Goal: Transaction & Acquisition: Purchase product/service

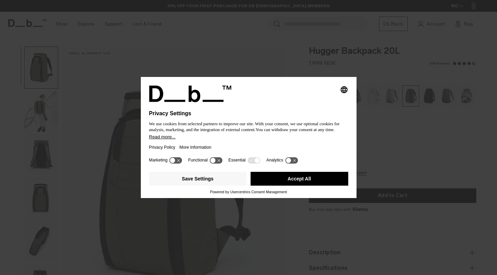
click at [309, 180] on button "Accept All" at bounding box center [300, 179] width 98 height 14
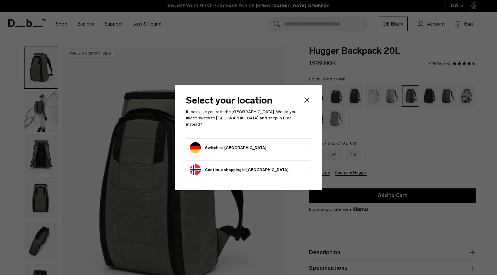
click at [244, 146] on form "Switch to [GEOGRAPHIC_DATA]" at bounding box center [248, 147] width 117 height 11
click at [199, 142] on button "Switch to [GEOGRAPHIC_DATA]" at bounding box center [228, 147] width 77 height 11
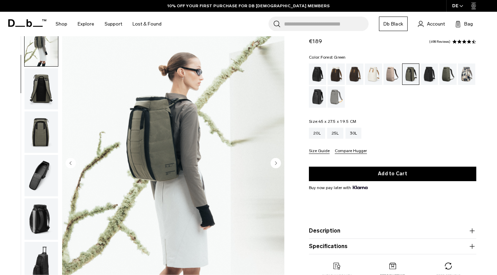
scroll to position [25, 0]
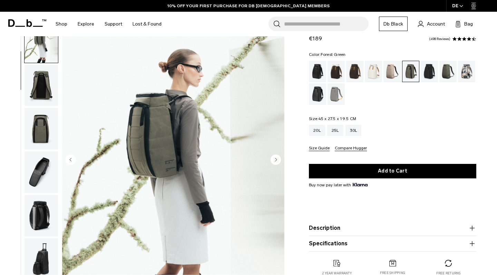
click at [42, 104] on img "button" at bounding box center [41, 85] width 33 height 41
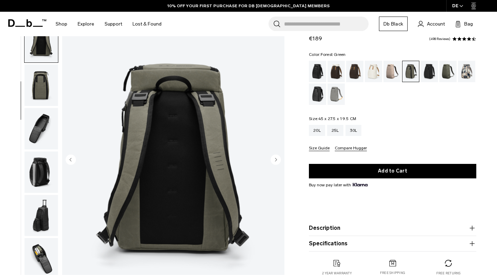
click at [42, 89] on img "button" at bounding box center [41, 85] width 33 height 41
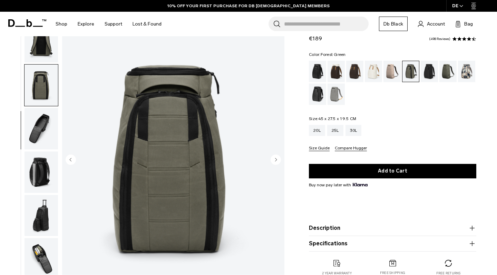
scroll to position [116, 0]
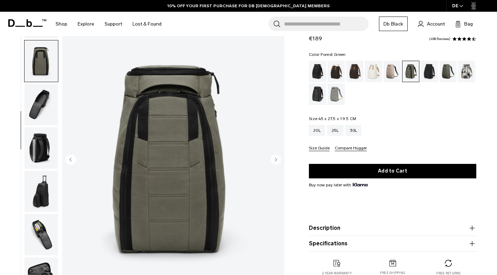
click at [44, 115] on img "button" at bounding box center [41, 104] width 33 height 41
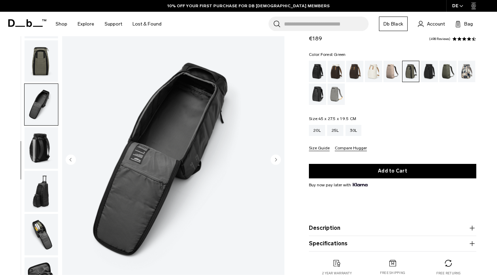
click at [47, 150] on img "button" at bounding box center [41, 147] width 33 height 41
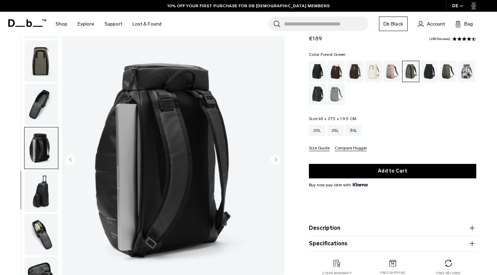
click at [54, 101] on img "button" at bounding box center [41, 104] width 33 height 41
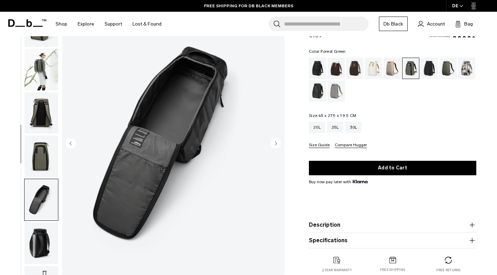
scroll to position [47, 0]
